Goal: Contribute content: Add original content to the website for others to see

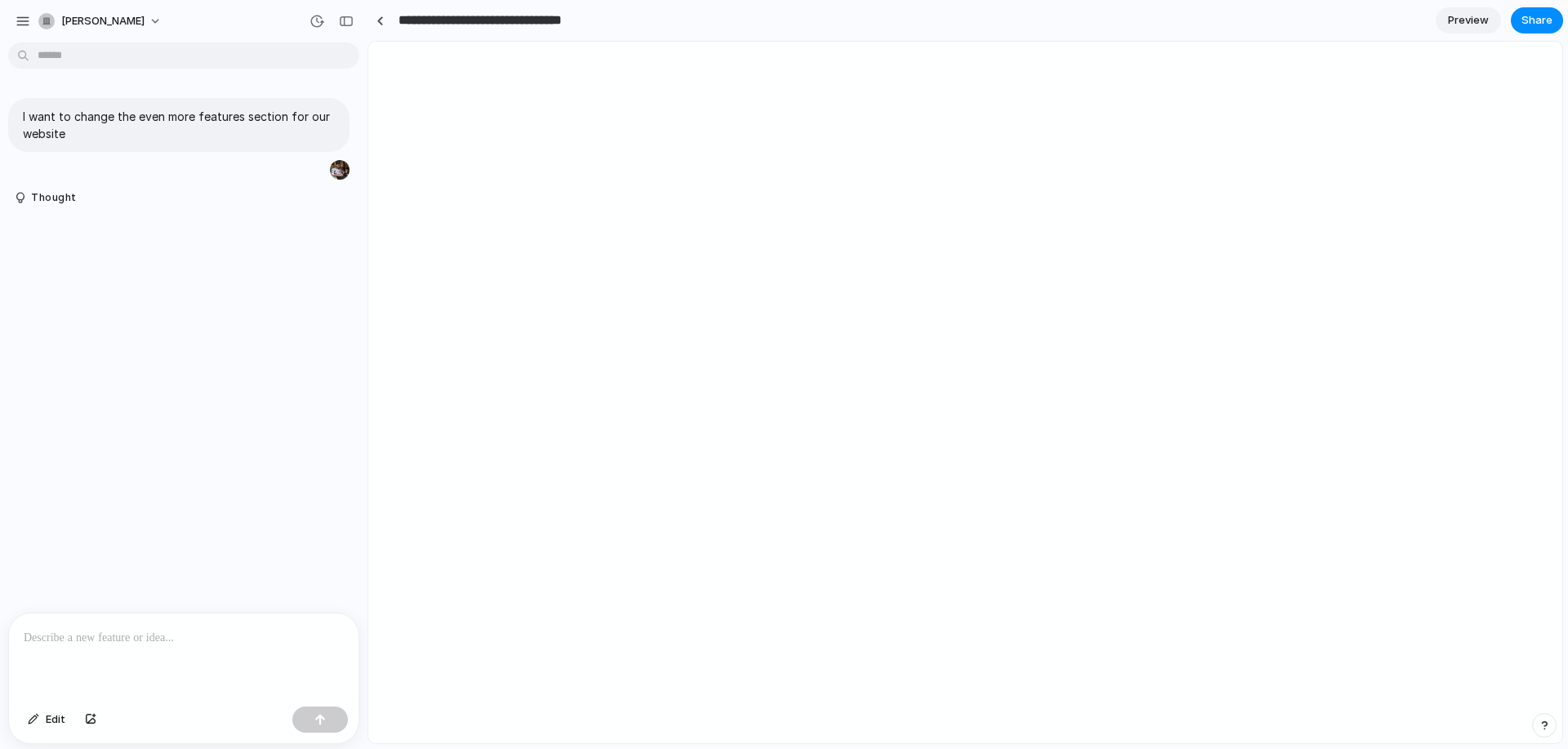
click at [556, 25] on input "**********" at bounding box center [516, 20] width 241 height 29
click at [50, 711] on button "Edit" at bounding box center [46, 720] width 54 height 26
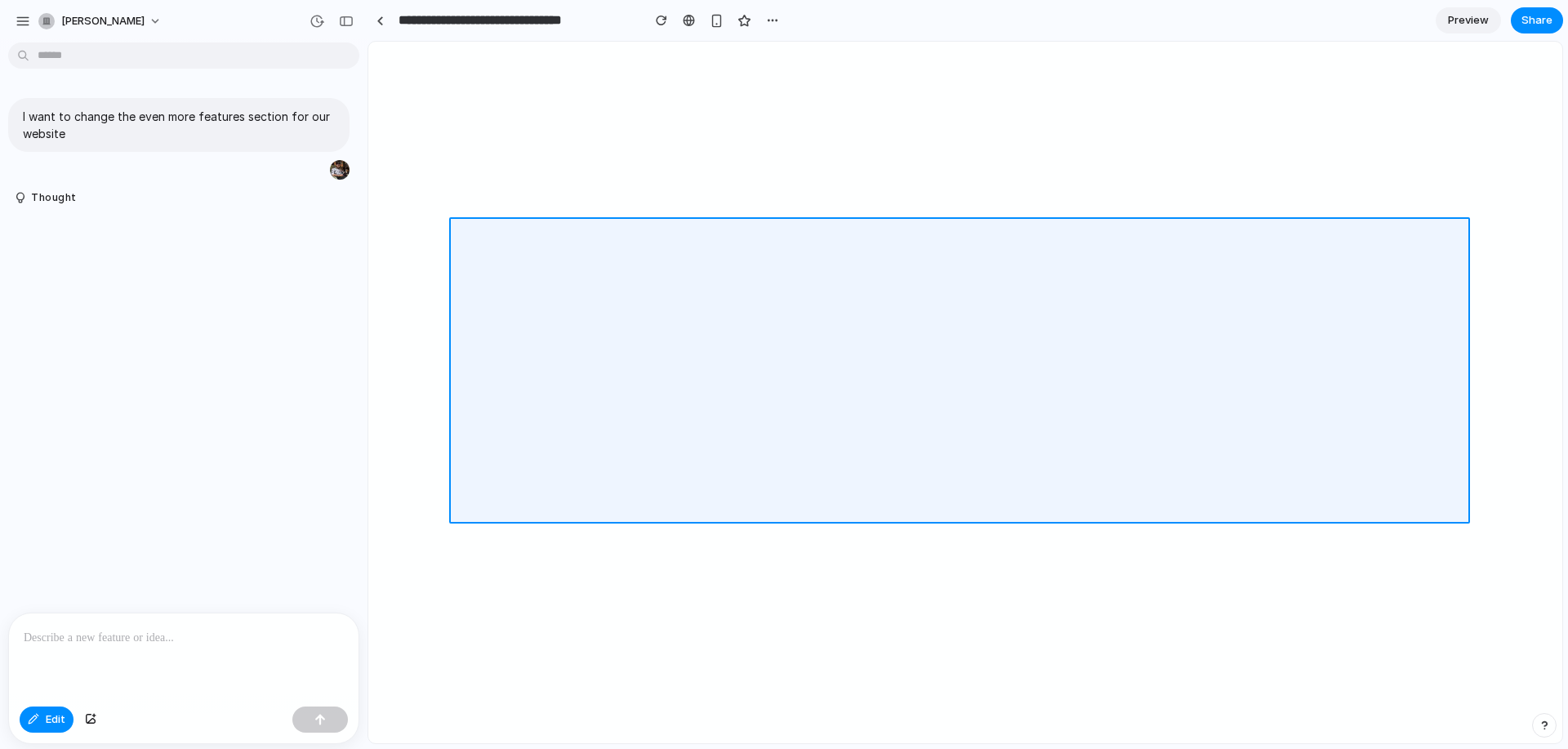
click at [689, 239] on div at bounding box center [965, 392] width 1194 height 702
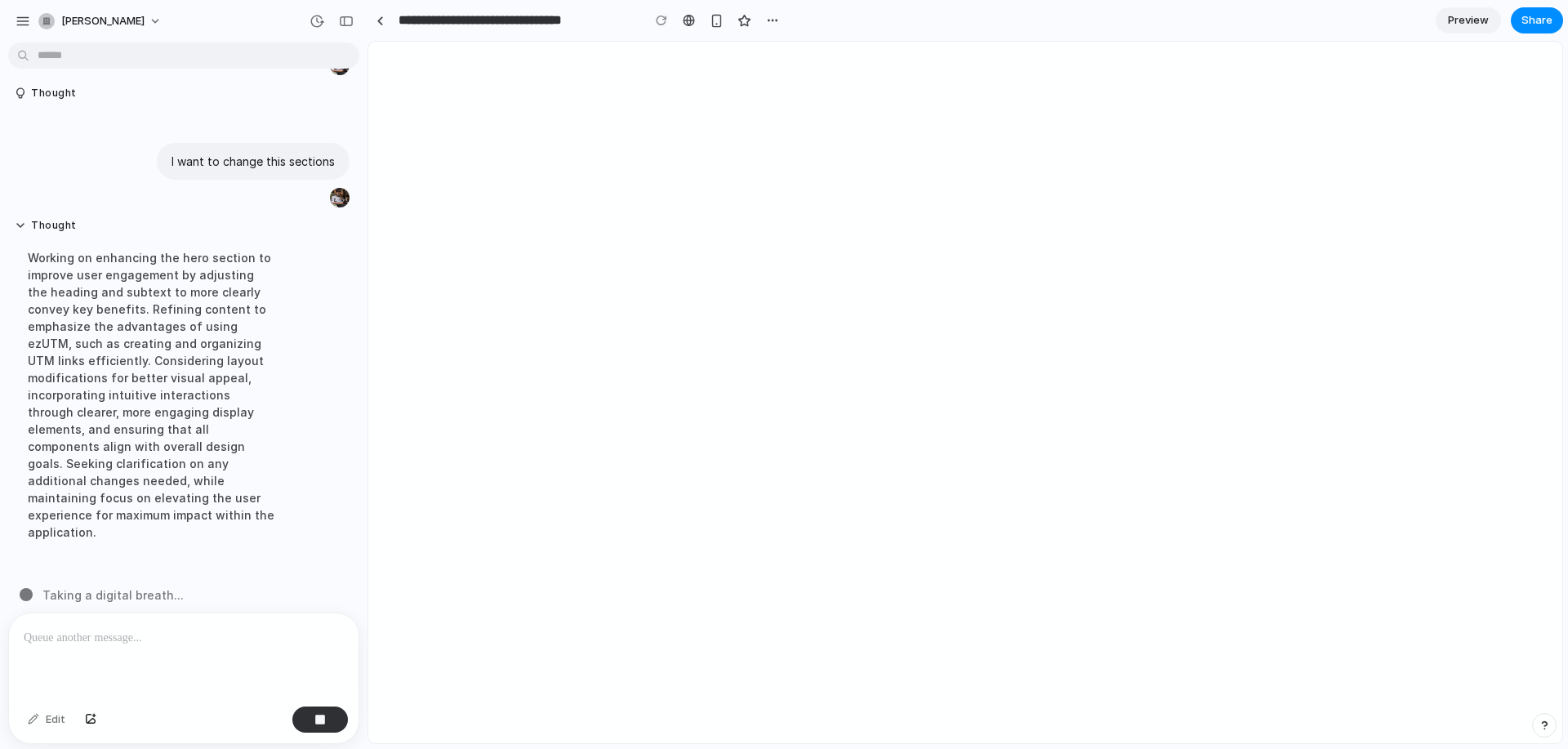
scroll to position [68, 0]
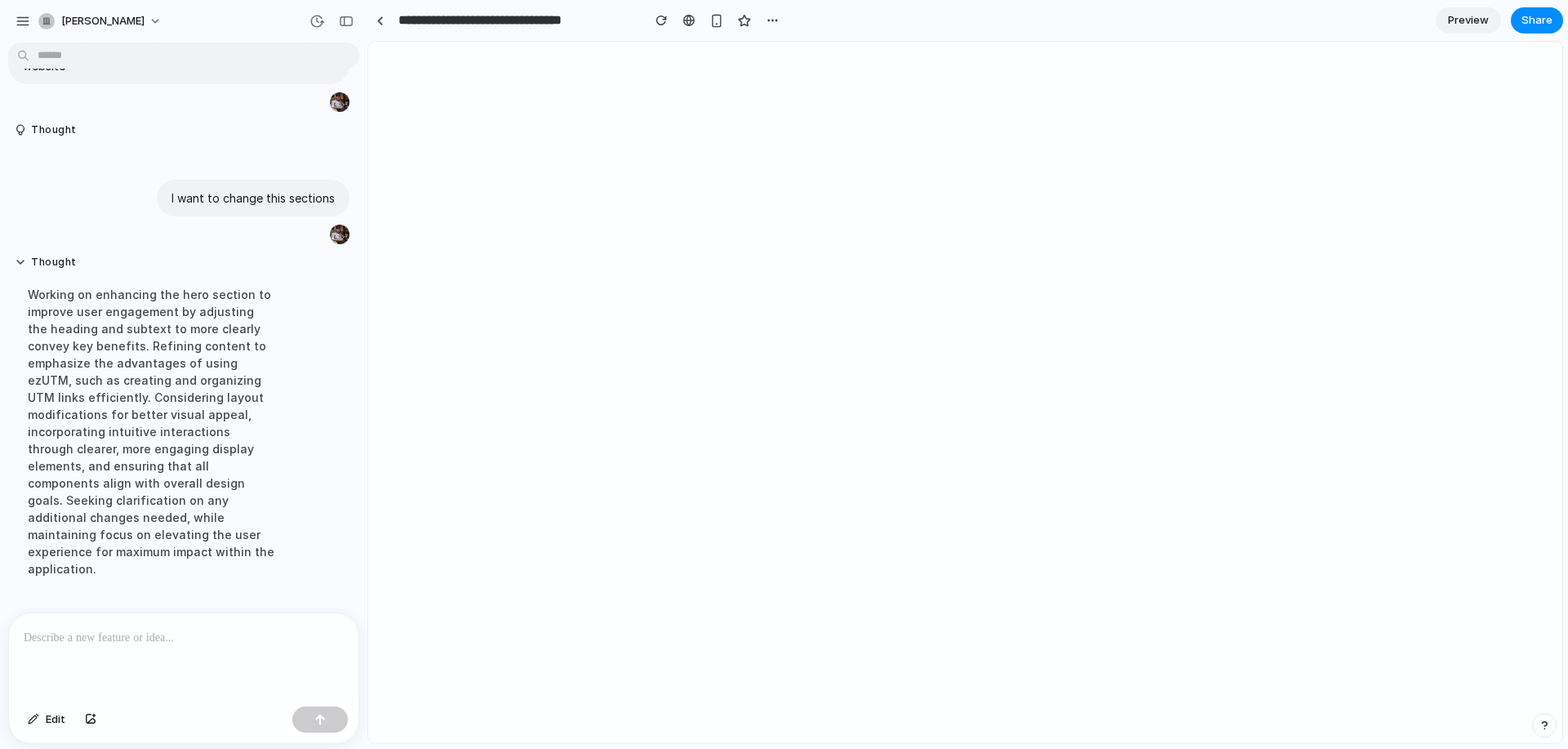
click at [1480, 23] on span "Preview" at bounding box center [1469, 20] width 41 height 17
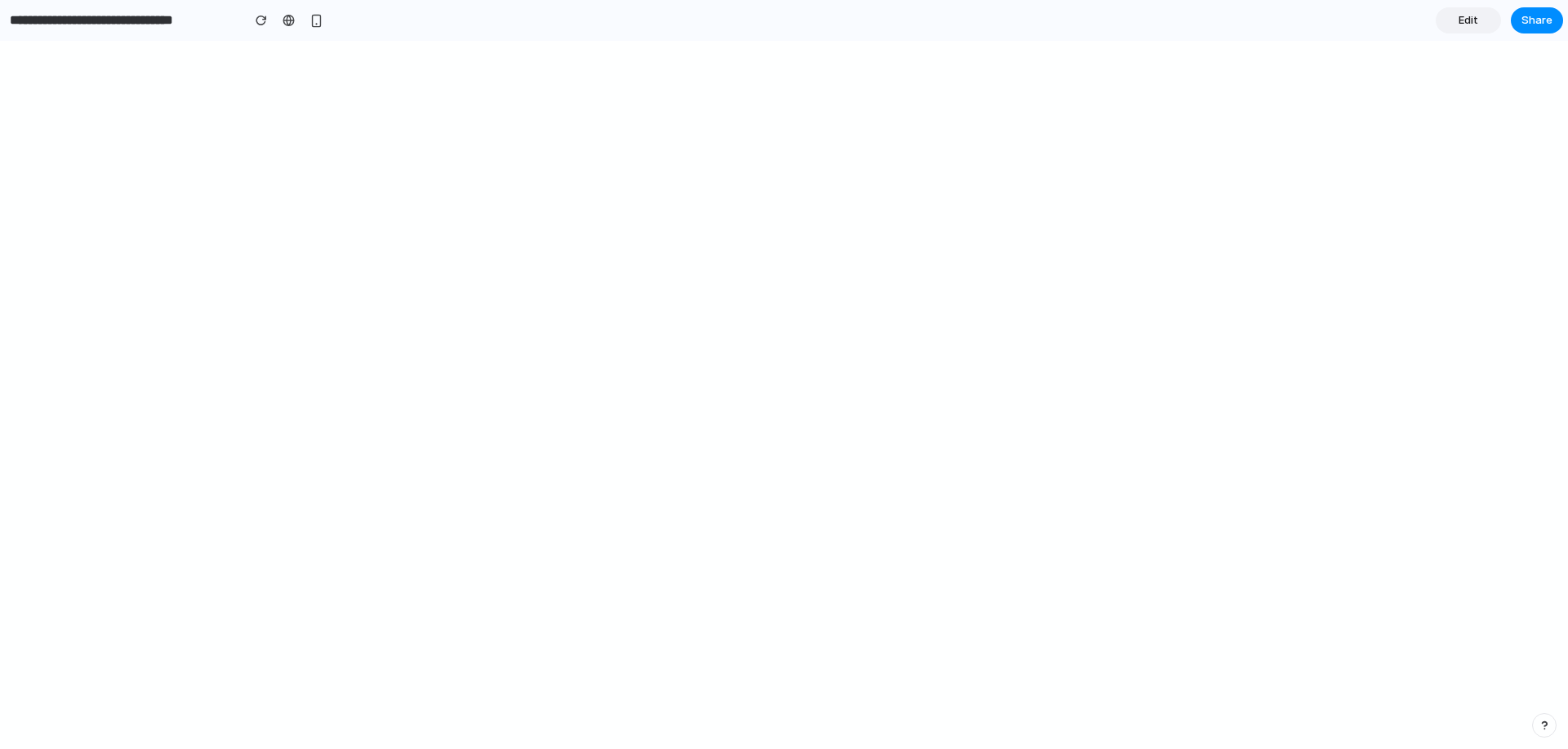
click at [1467, 23] on span "Edit" at bounding box center [1468, 20] width 19 height 17
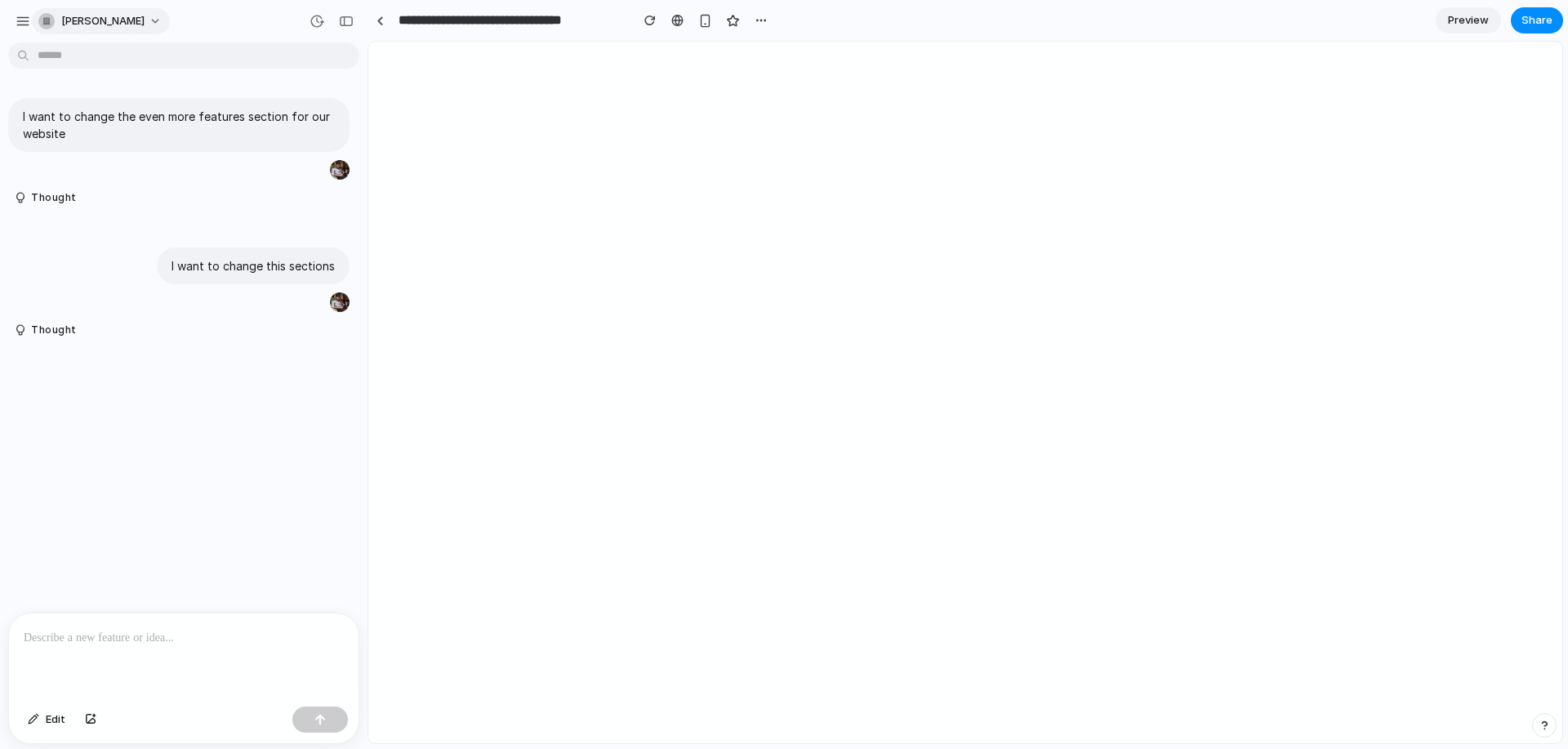
click at [99, 22] on span "[PERSON_NAME]" at bounding box center [103, 21] width 83 height 17
click at [638, 242] on div "Settings Invite members Change theme Sign out" at bounding box center [784, 374] width 1568 height 749
click at [36, 327] on button "Thought" at bounding box center [151, 330] width 273 height 14
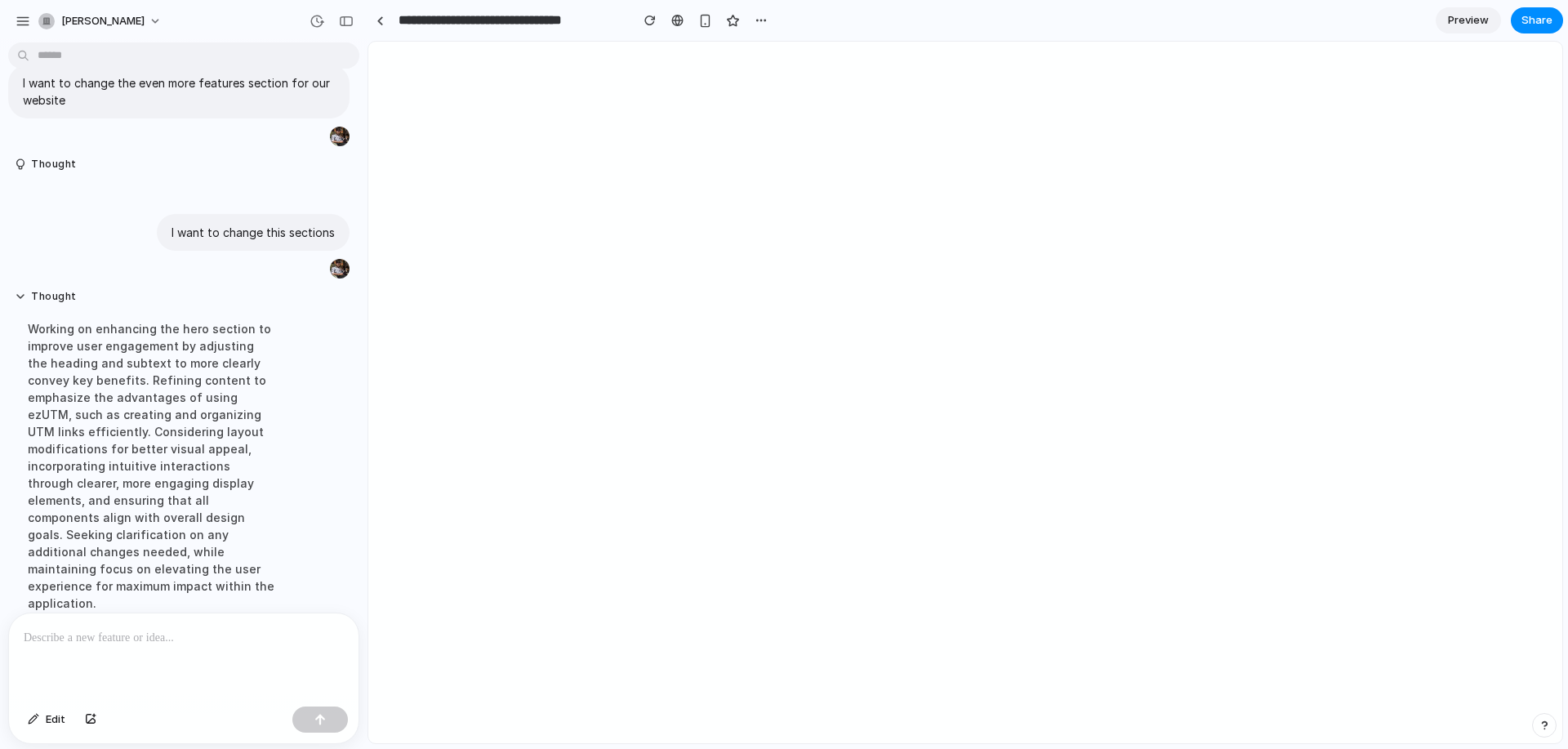
scroll to position [68, 0]
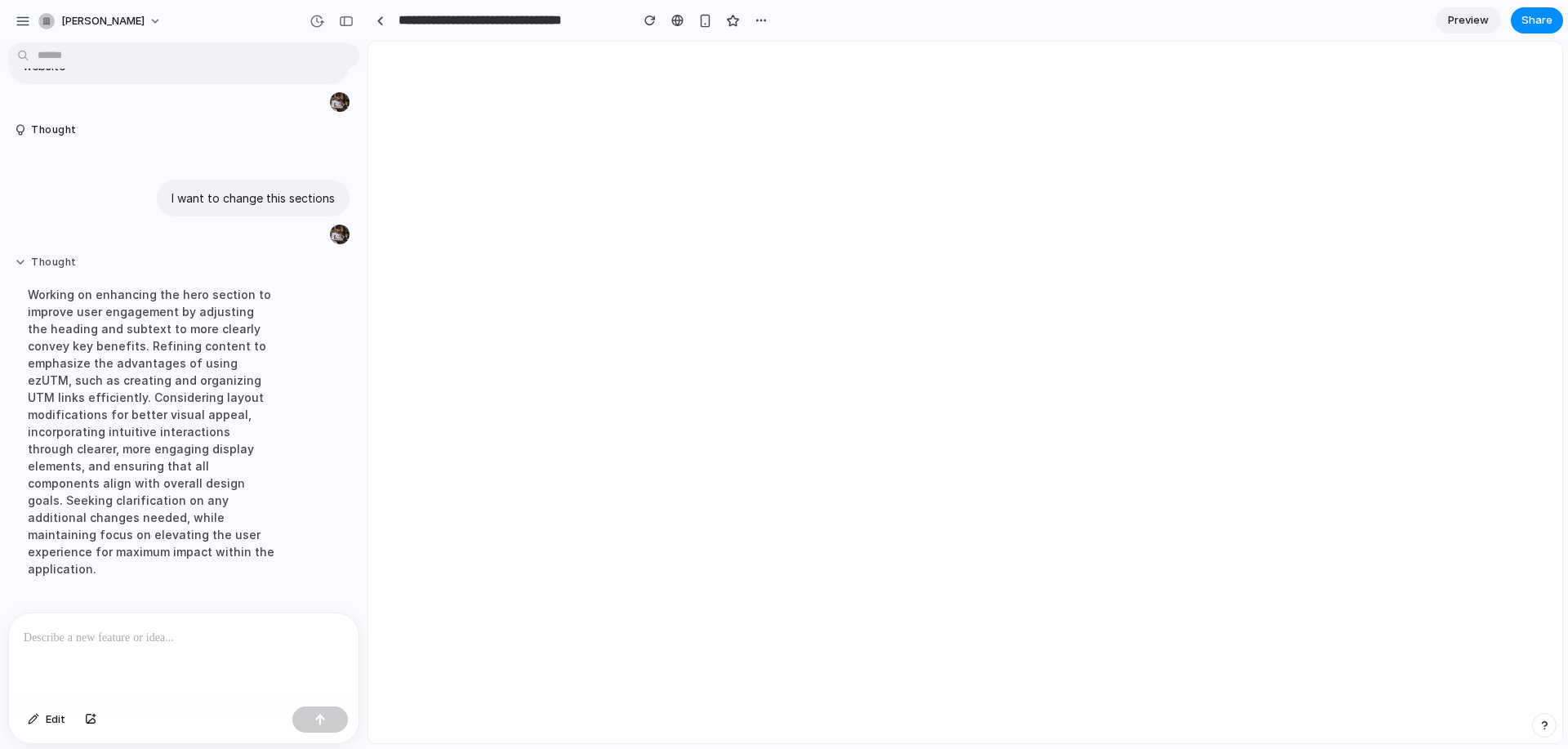
click at [69, 263] on button "Thought" at bounding box center [151, 263] width 273 height 14
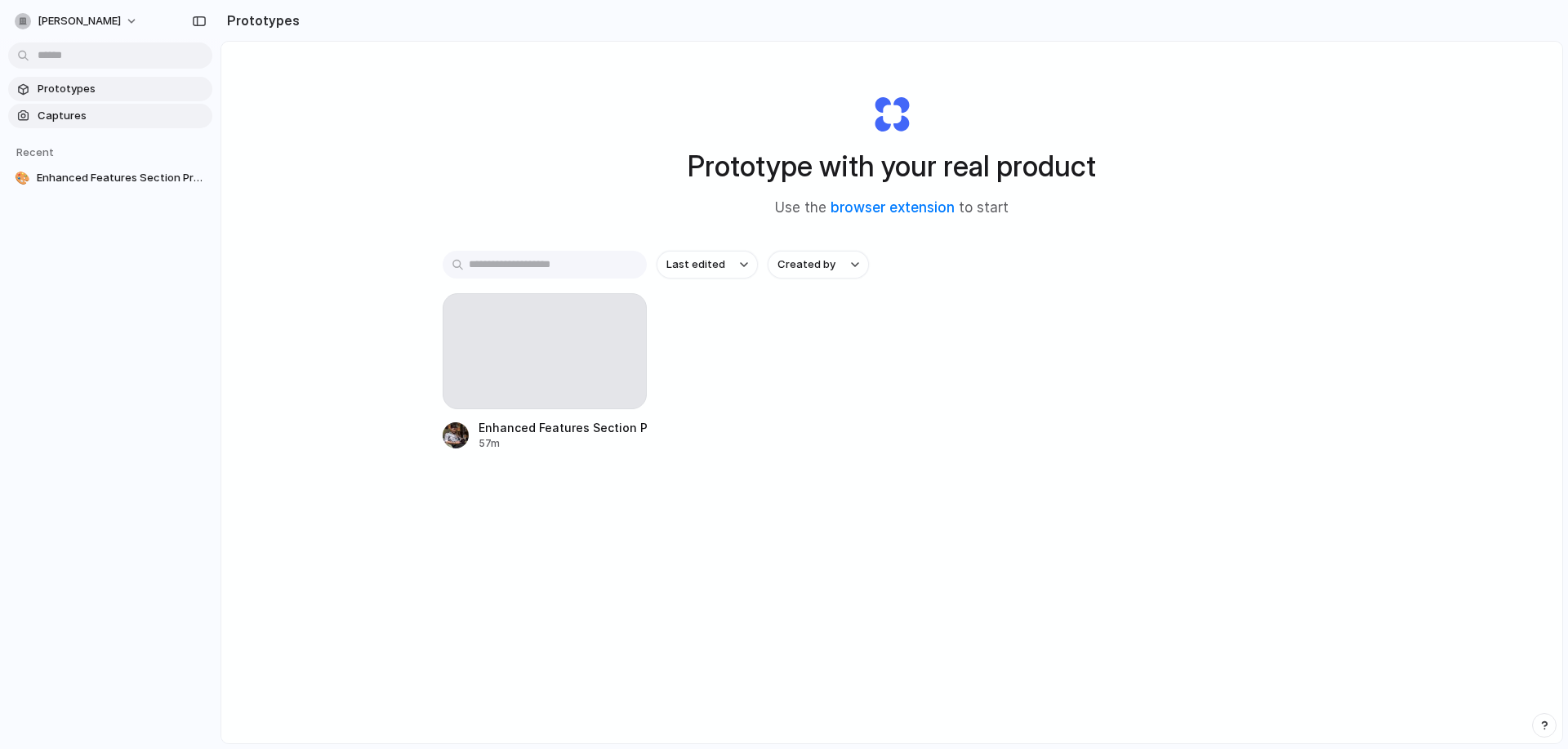
click at [124, 113] on span "Captures" at bounding box center [122, 116] width 168 height 17
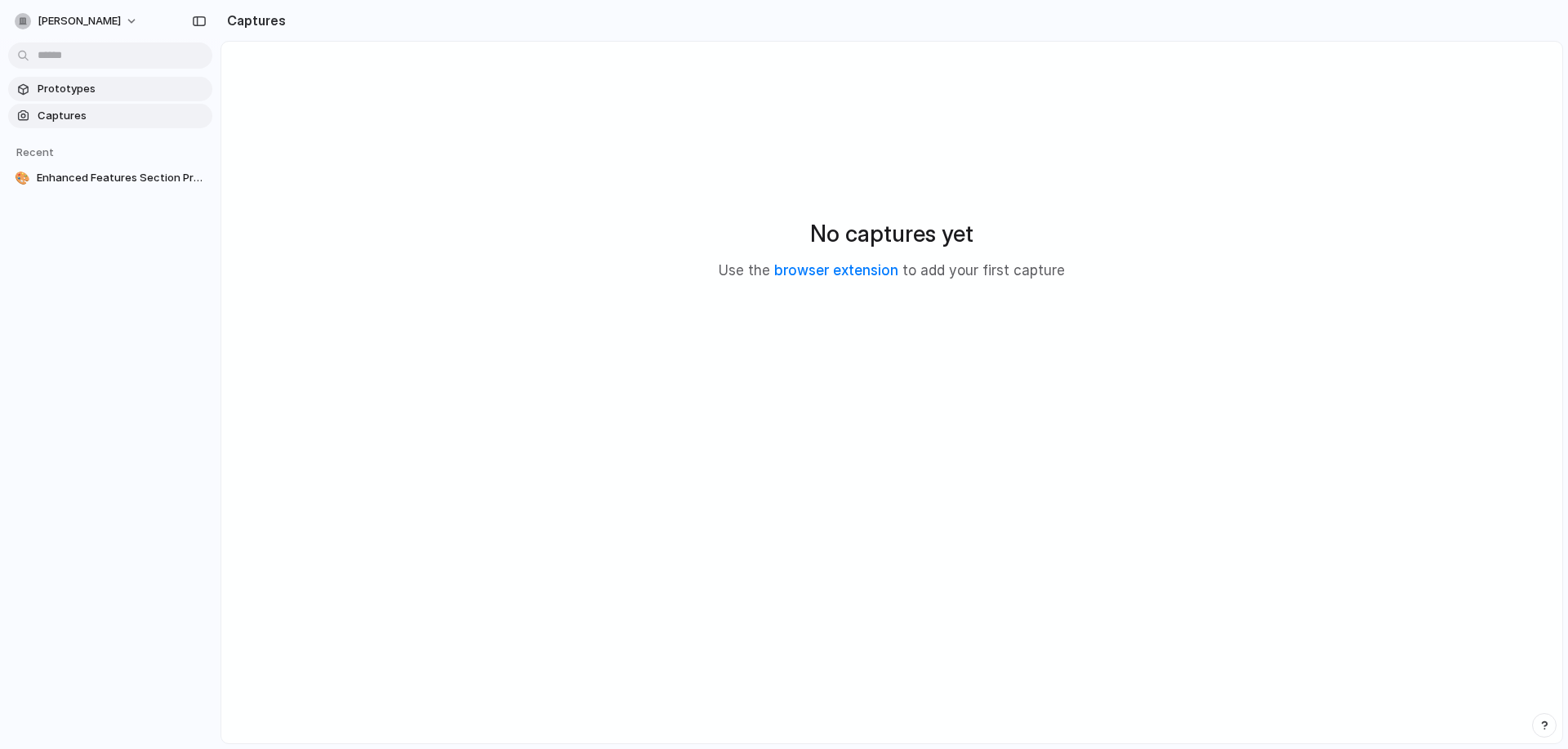
click at [95, 82] on span "Prototypes" at bounding box center [122, 89] width 168 height 17
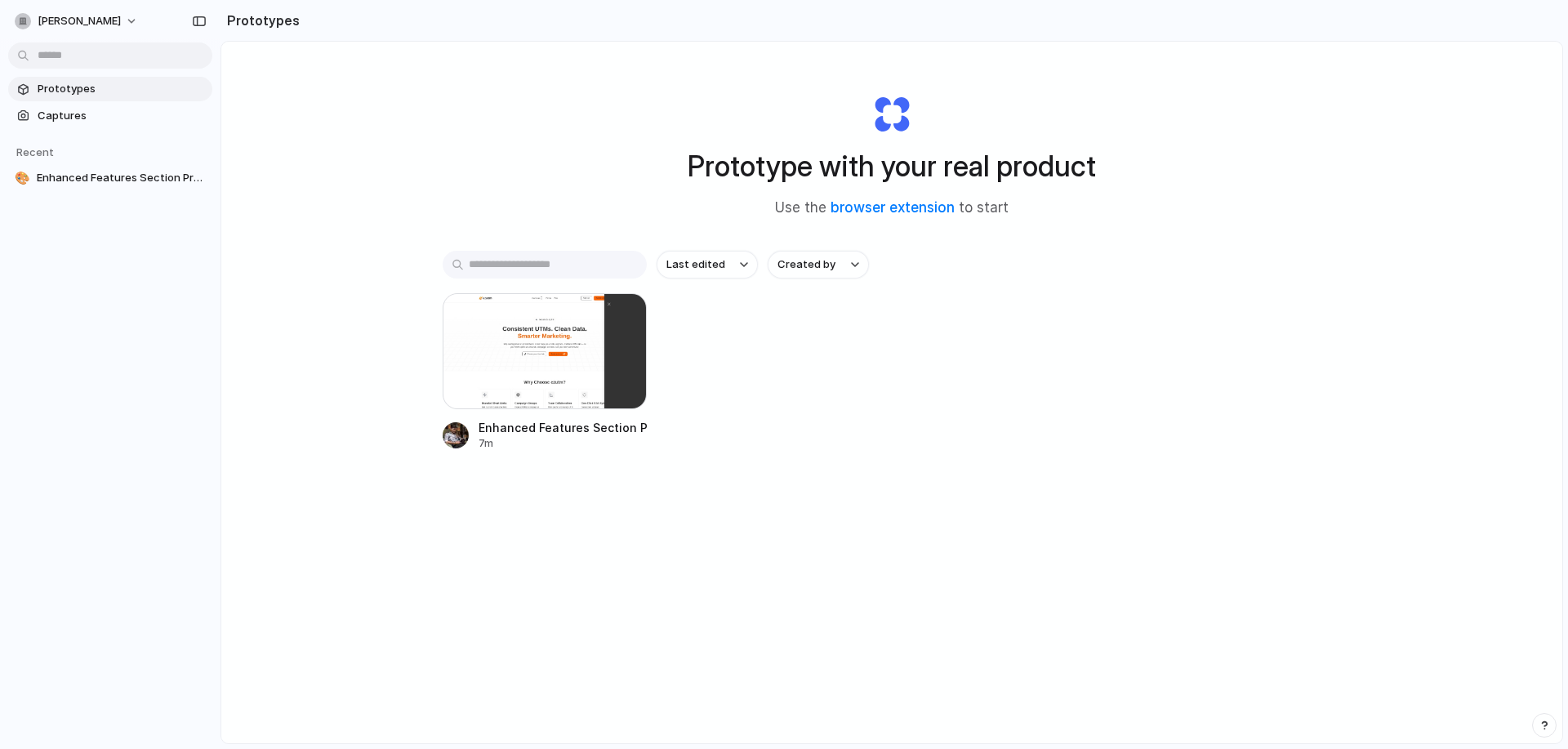
click at [1536, 716] on div "[PERSON_NAME] Prototypes Captures Recent 🎨 Enhanced Features Section Preview Pr…" at bounding box center [784, 374] width 1568 height 749
click at [1551, 726] on button "button" at bounding box center [1544, 725] width 25 height 25
click at [1453, 612] on span "Live chat" at bounding box center [1437, 609] width 47 height 17
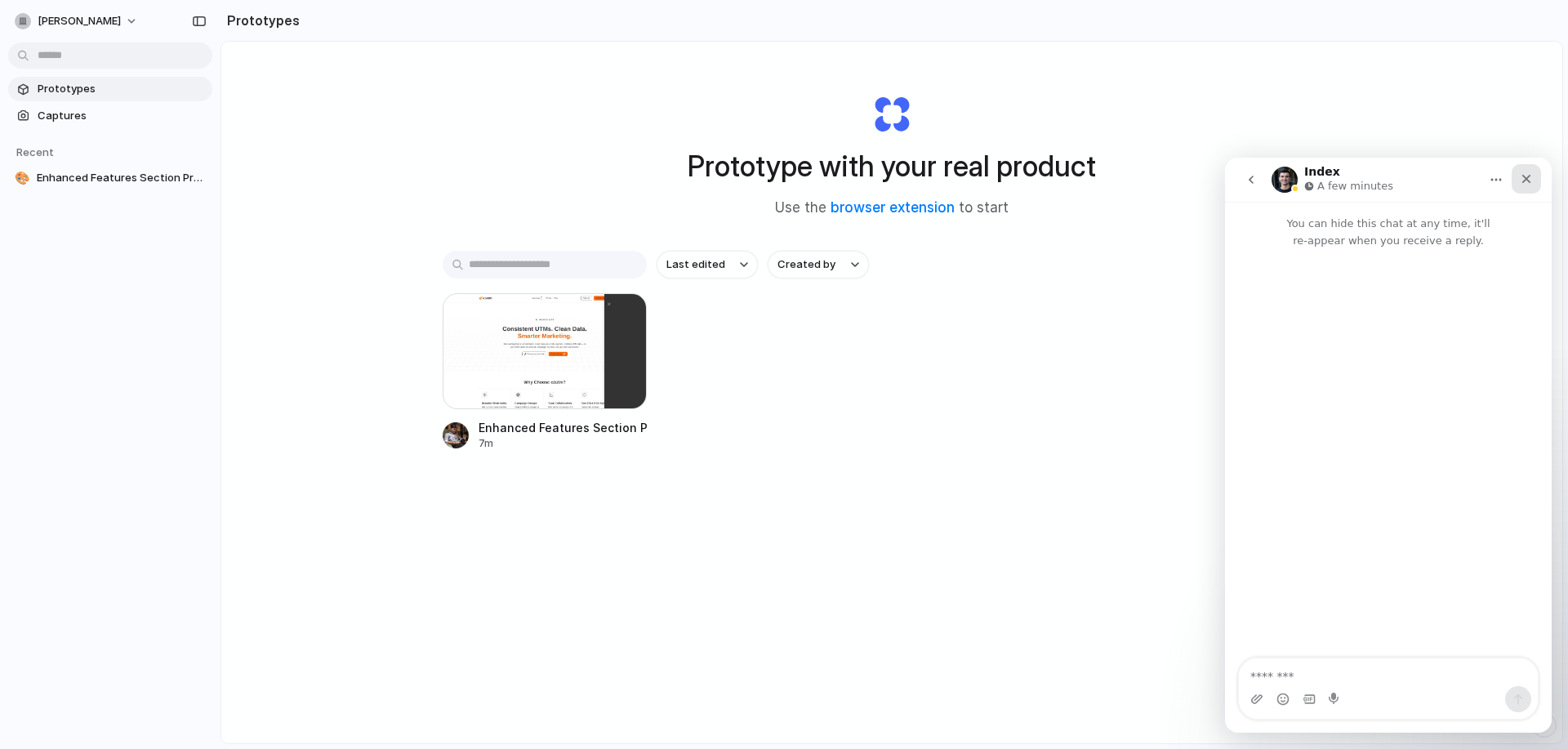
click at [1516, 185] on div "Close" at bounding box center [1527, 179] width 29 height 29
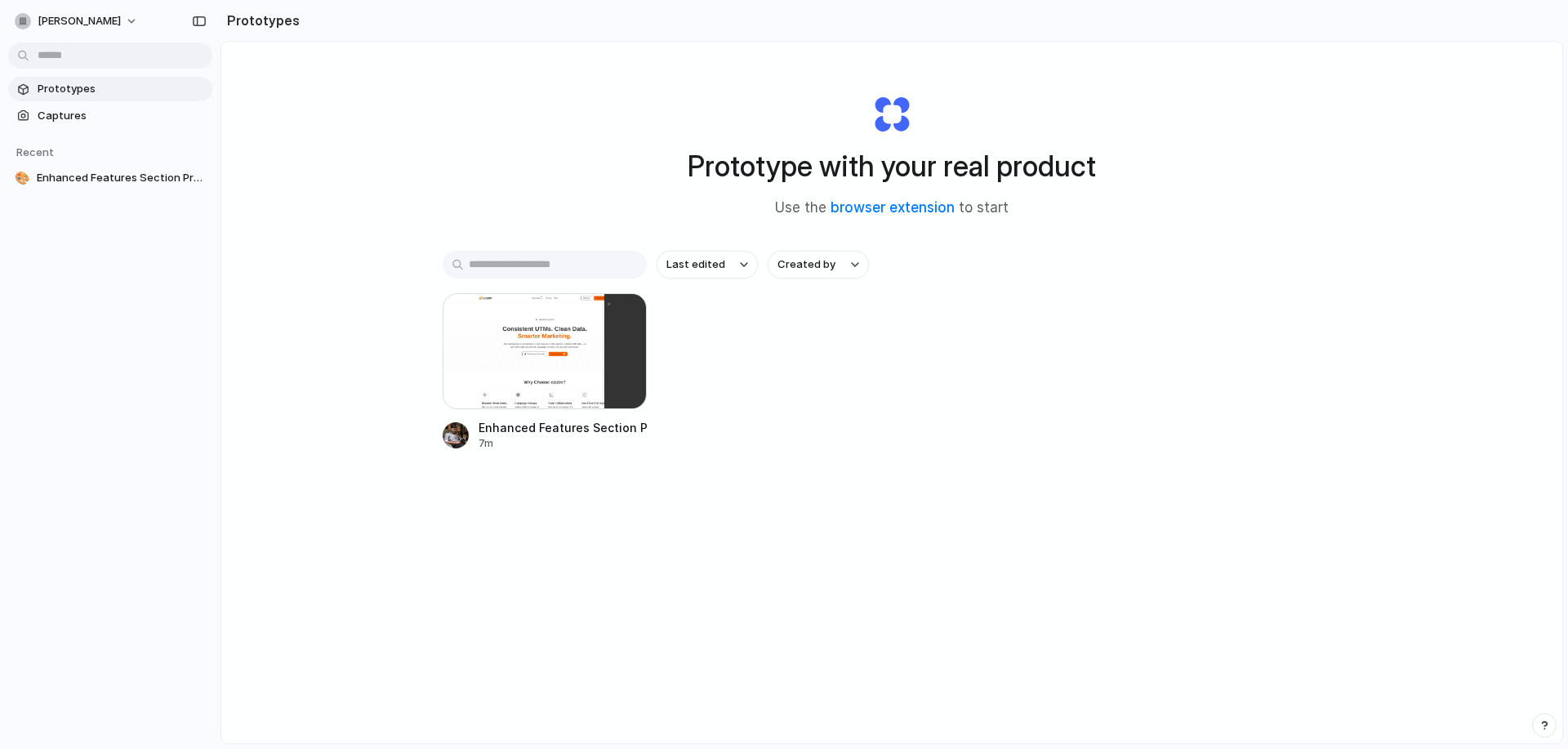
click at [113, 78] on link "Prototypes" at bounding box center [110, 88] width 204 height 25
click at [145, 29] on button "[PERSON_NAME]" at bounding box center [77, 21] width 138 height 26
click at [145, 29] on div "Settings Invite members Change theme Sign out" at bounding box center [784, 374] width 1568 height 749
click at [121, 16] on span "[PERSON_NAME]" at bounding box center [79, 21] width 83 height 17
click at [127, 18] on div "Settings Invite members Change theme Sign out" at bounding box center [784, 374] width 1568 height 749
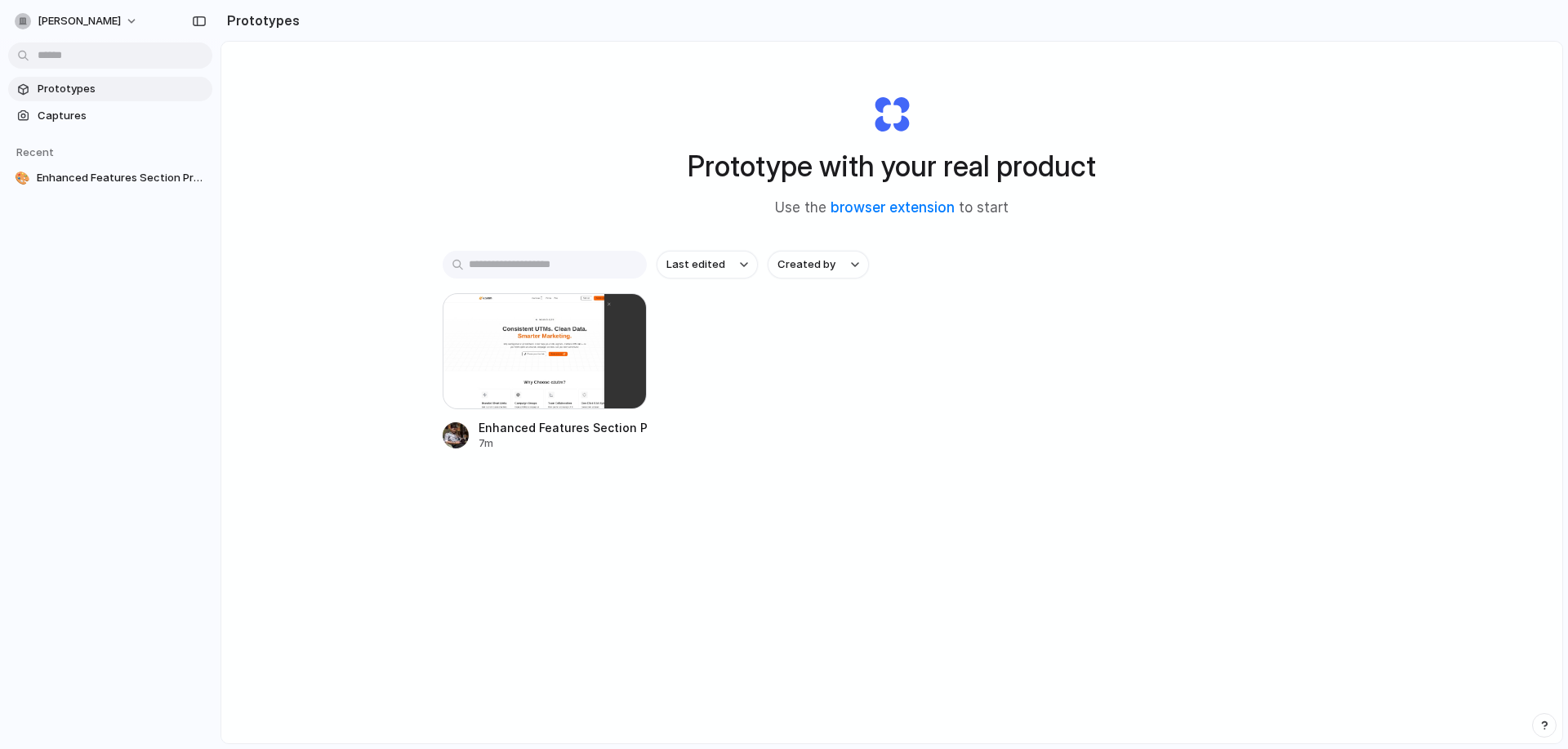
click at [236, 172] on div "Prototype with your real product Use the browser extension to start Last edited…" at bounding box center [891, 436] width 1342 height 789
click at [192, 15] on button "button" at bounding box center [199, 21] width 26 height 26
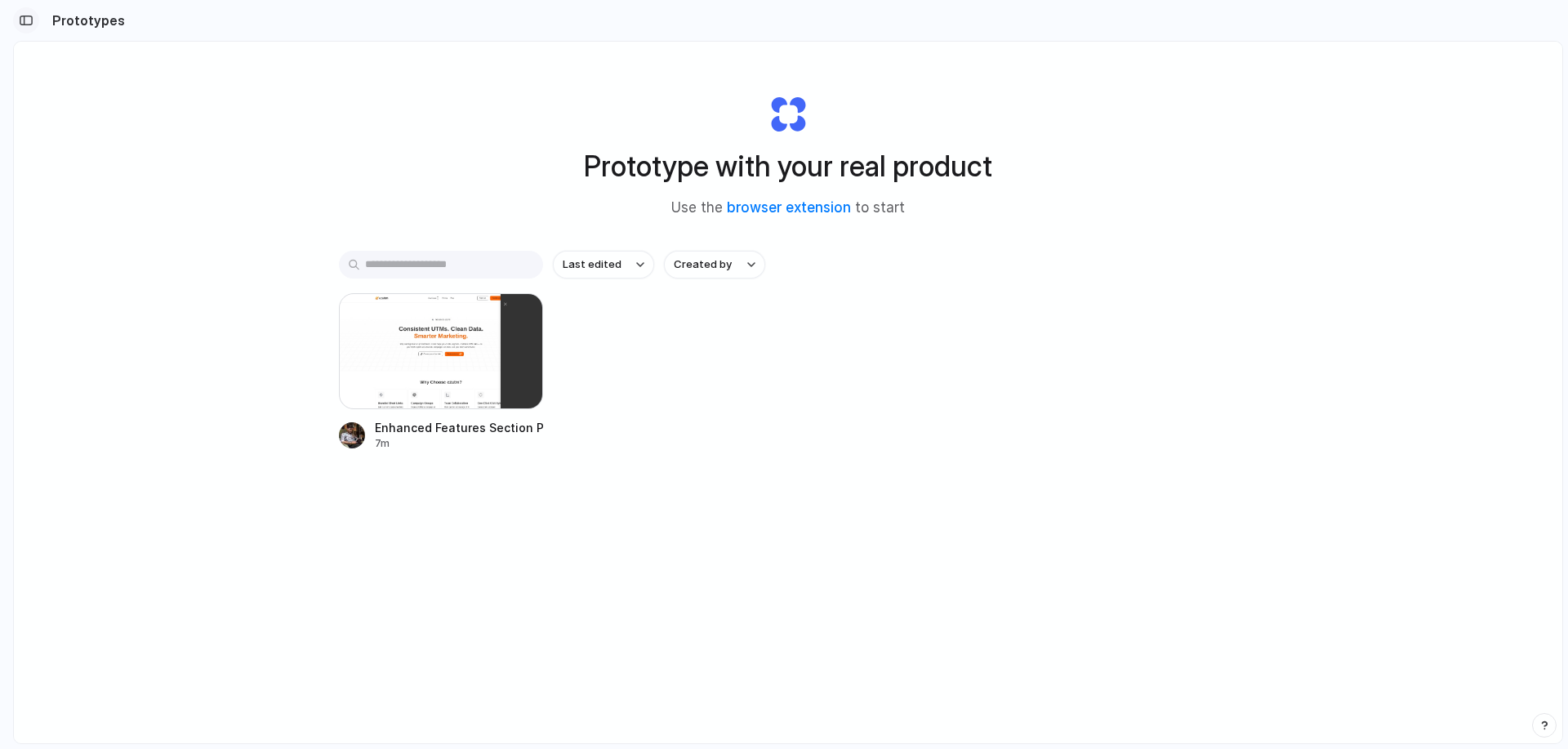
click at [30, 19] on div "button" at bounding box center [26, 20] width 15 height 11
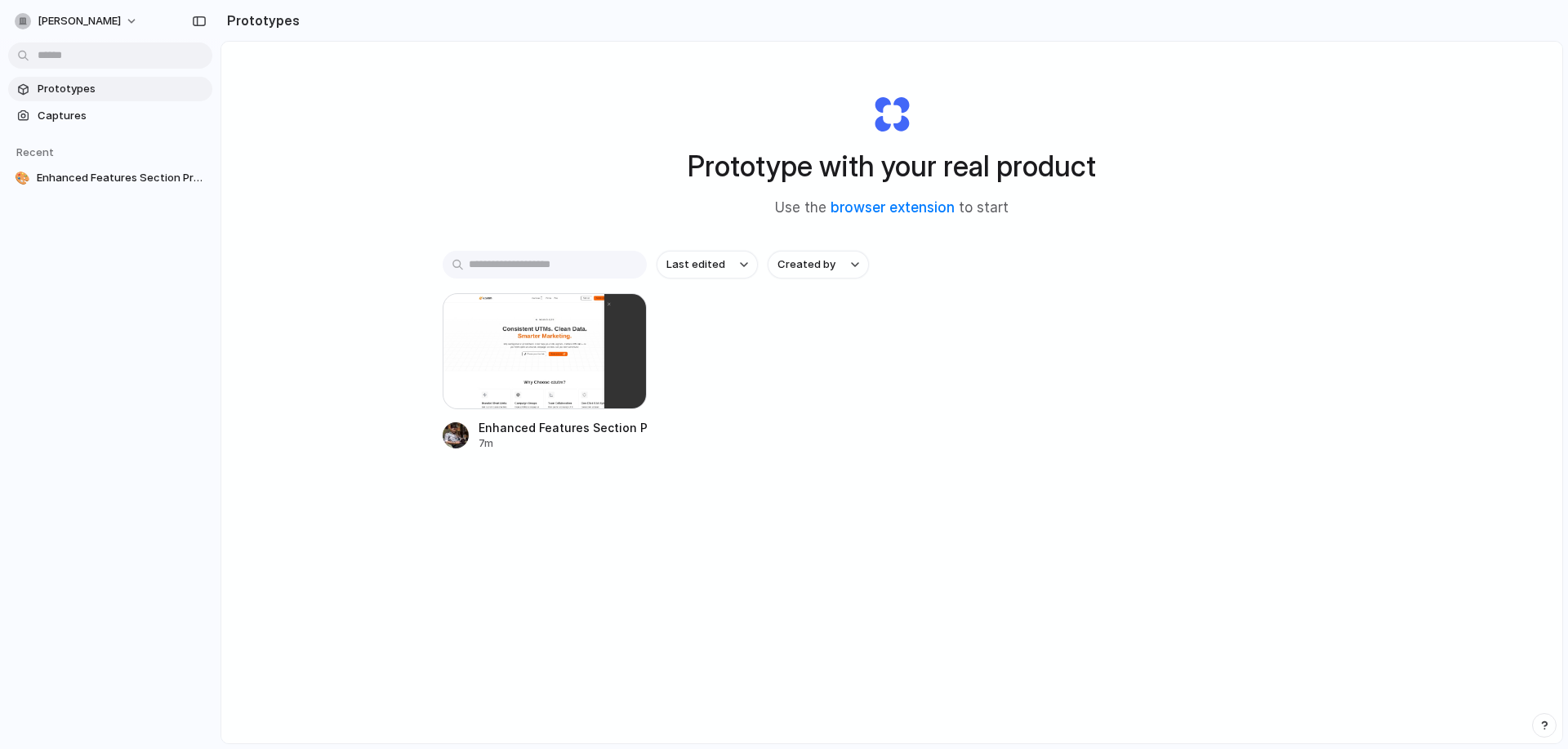
drag, startPoint x: 790, startPoint y: 163, endPoint x: 1155, endPoint y: 184, distance: 365.6
click at [942, 160] on div "Prototype with your real product Use the browser extension to start" at bounding box center [892, 150] width 654 height 177
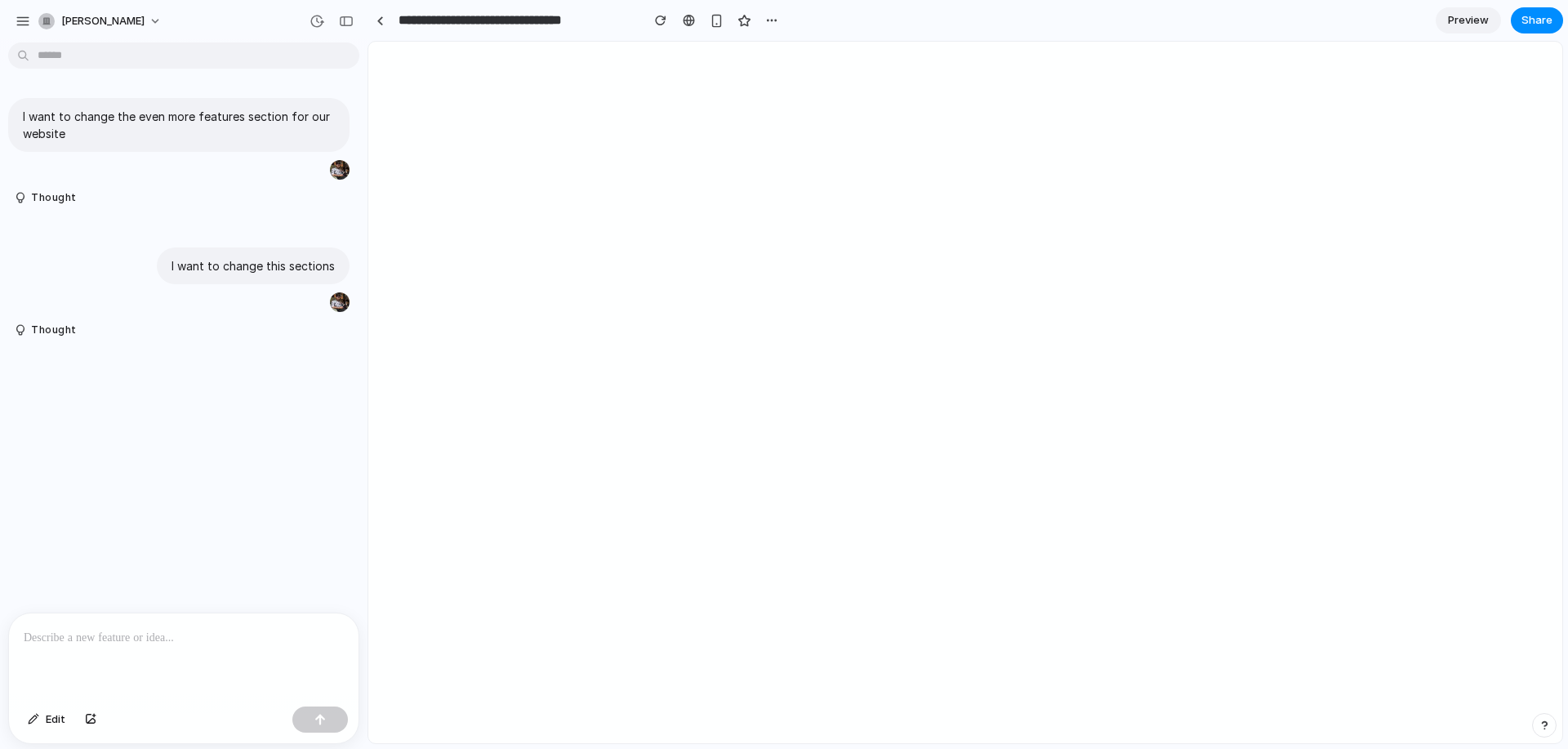
click at [115, 632] on p at bounding box center [184, 638] width 320 height 19
click at [212, 646] on div at bounding box center [184, 657] width 350 height 87
